Goal: Task Accomplishment & Management: Manage account settings

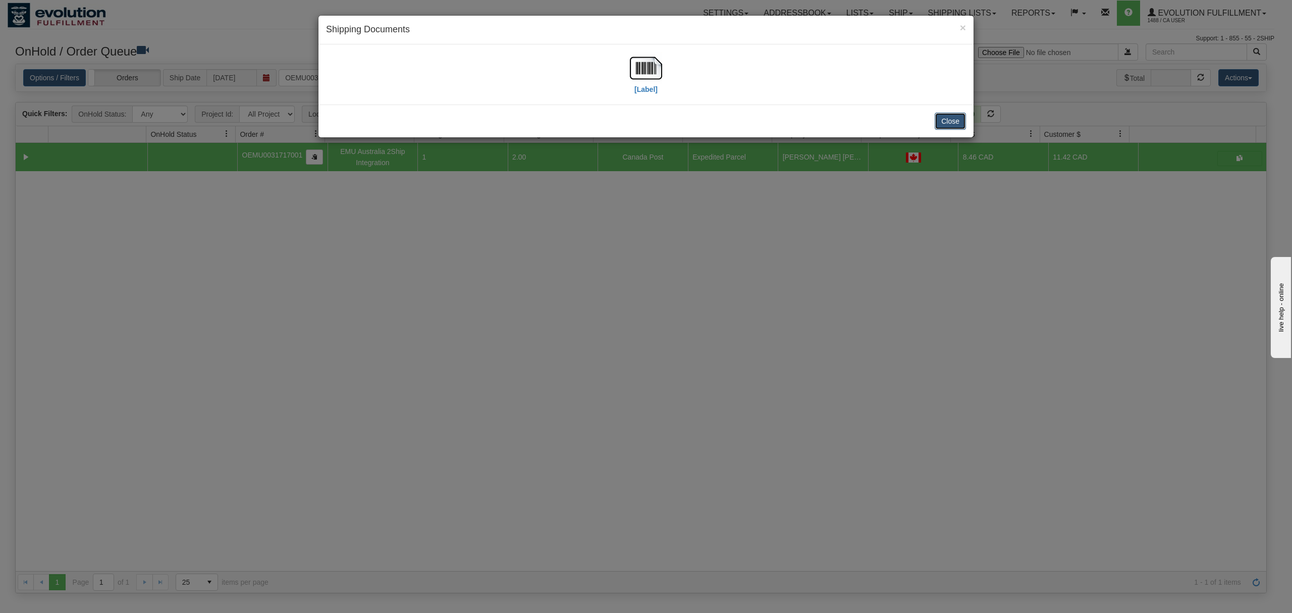
click at [952, 117] on button "Close" at bounding box center [950, 121] width 31 height 17
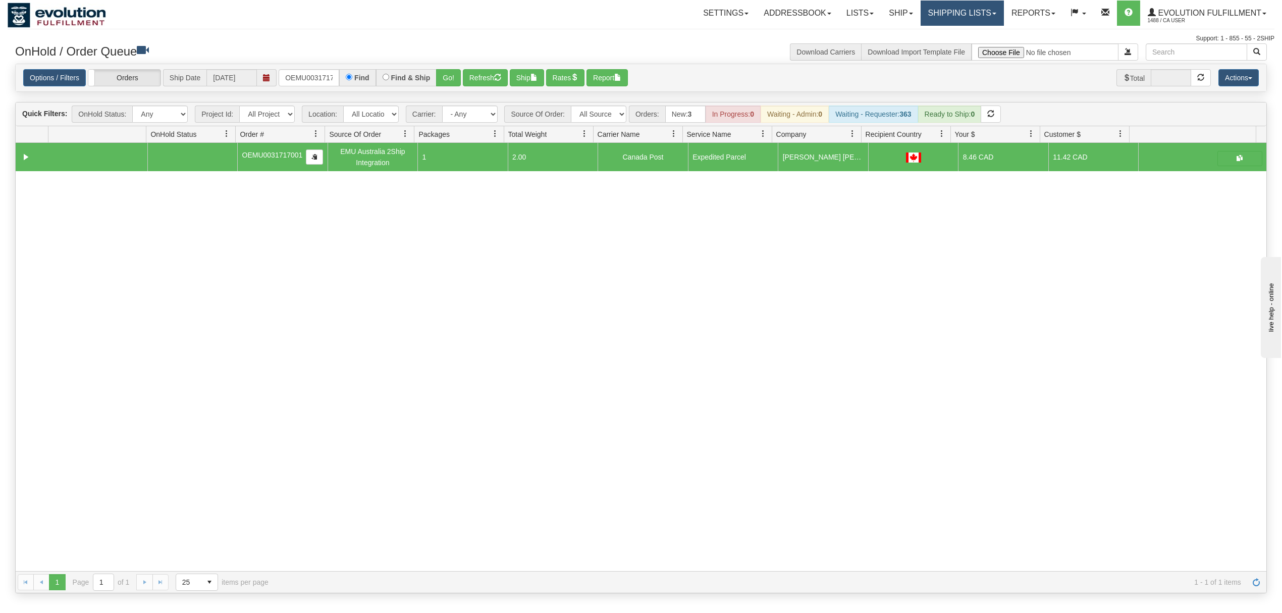
click at [964, 10] on link "Shipping lists" at bounding box center [962, 13] width 83 height 25
click at [962, 30] on link "Current Shipments" at bounding box center [954, 35] width 98 height 13
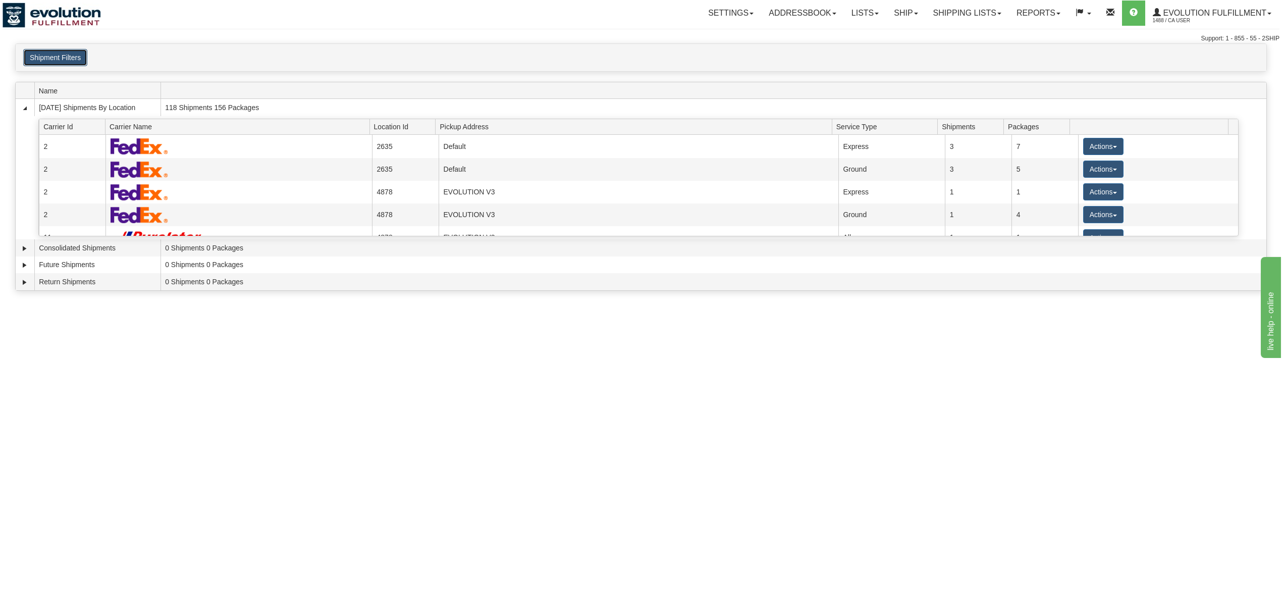
click at [59, 59] on button "Shipment Filters" at bounding box center [55, 57] width 64 height 17
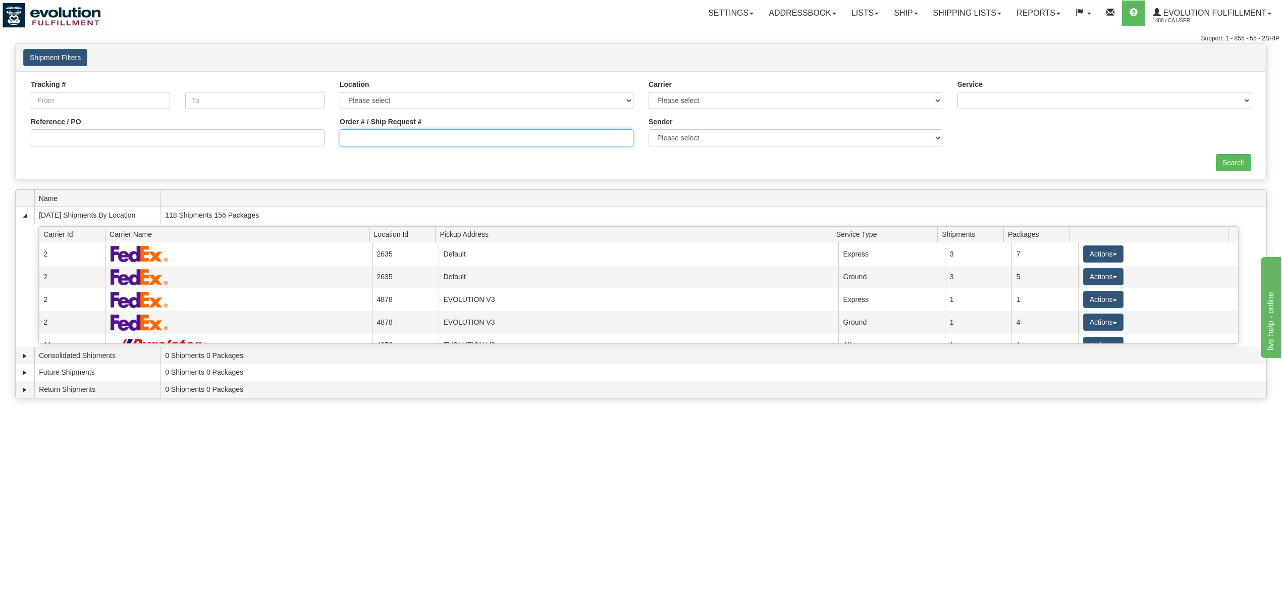
click at [384, 131] on input "Order # / Ship Request #" at bounding box center [487, 137] width 294 height 17
type input "OGCDBB.2253"
click at [1220, 164] on input "Search" at bounding box center [1233, 162] width 35 height 17
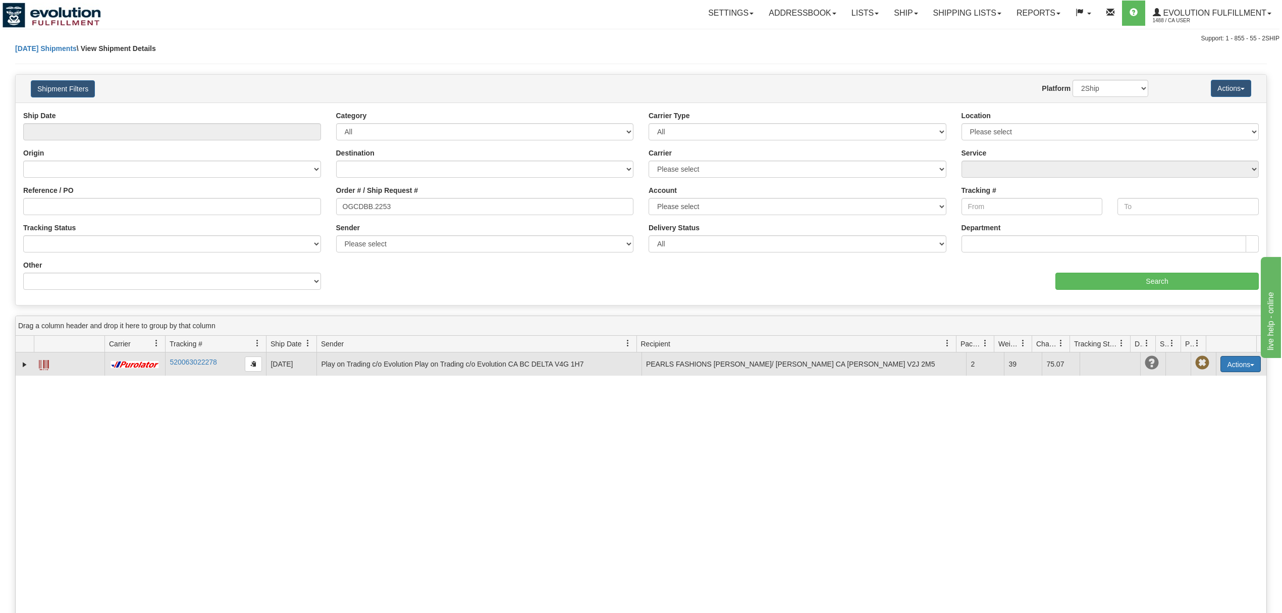
click at [1232, 372] on button "Actions" at bounding box center [1241, 364] width 40 height 16
click at [1180, 427] on link "Delete" at bounding box center [1208, 421] width 105 height 13
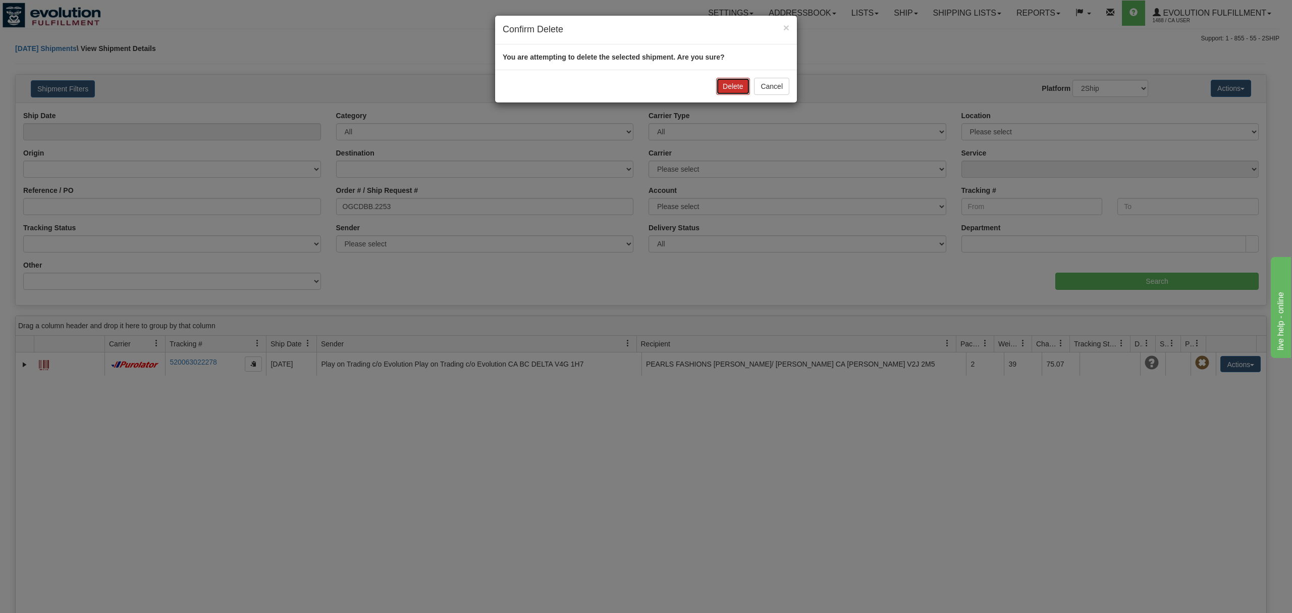
click at [725, 84] on button "Delete" at bounding box center [732, 86] width 33 height 17
